Goal: Navigation & Orientation: Find specific page/section

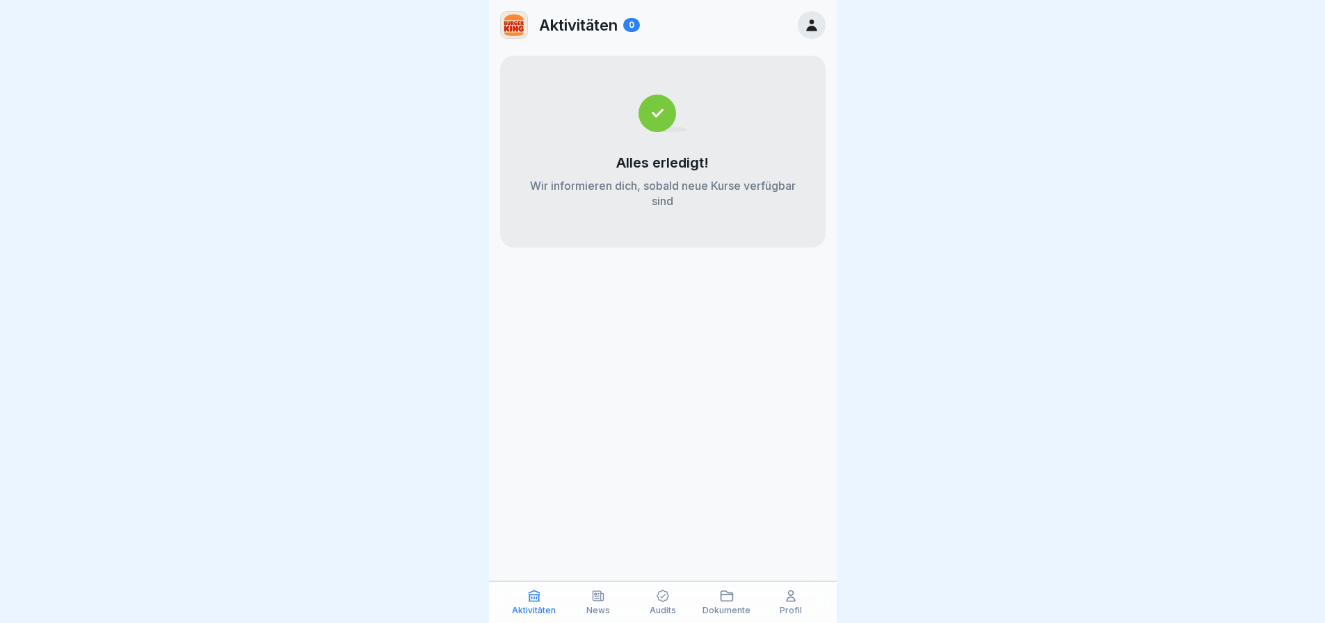
click at [664, 598] on icon at bounding box center [663, 596] width 14 height 14
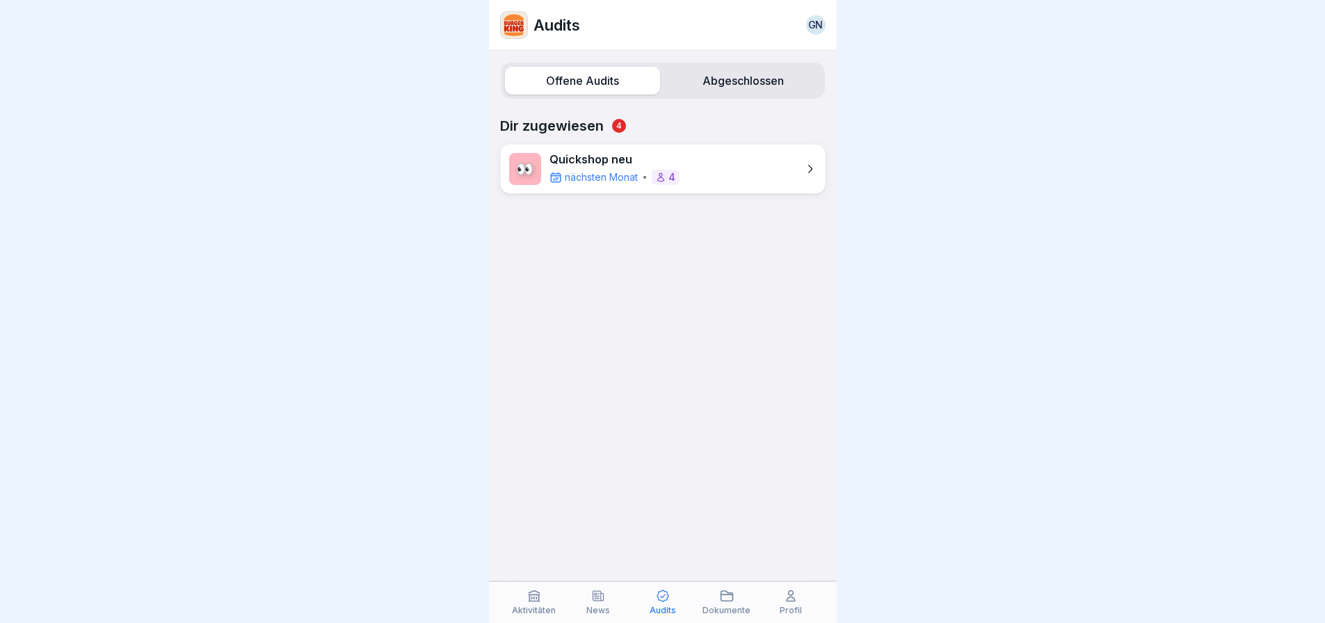
click at [621, 591] on div "News" at bounding box center [598, 602] width 57 height 26
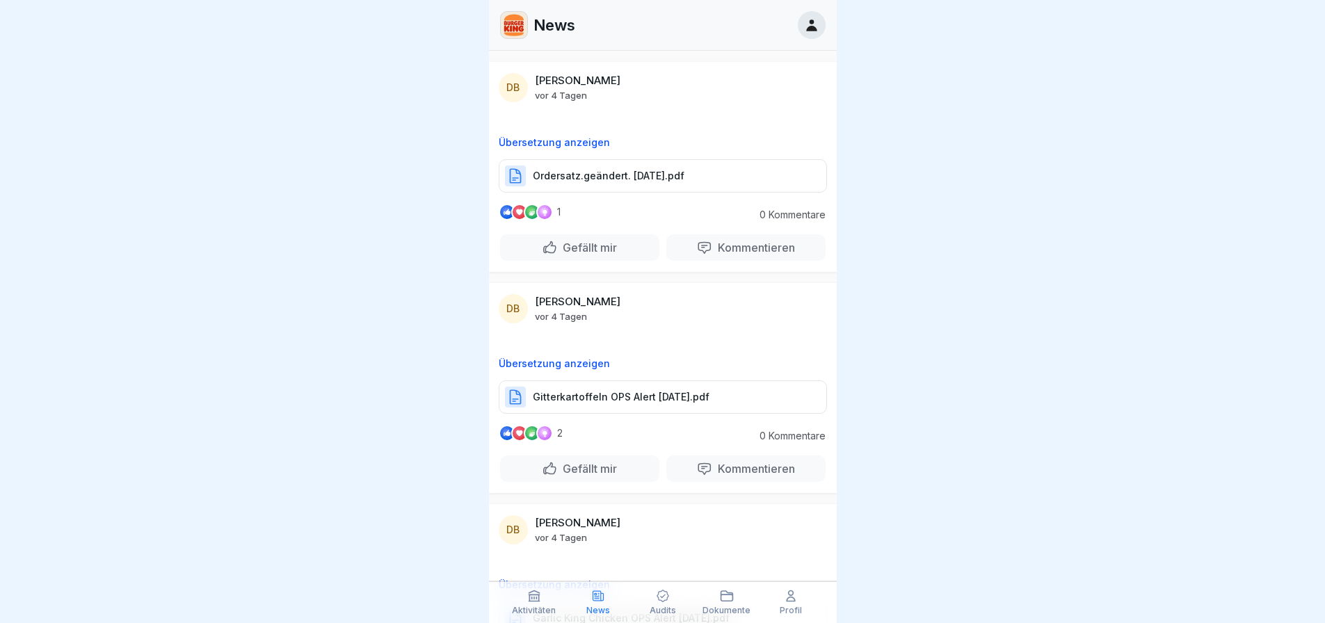
click at [600, 598] on icon at bounding box center [598, 596] width 14 height 14
click at [613, 608] on div "News" at bounding box center [598, 602] width 57 height 26
